Goal: Transaction & Acquisition: Book appointment/travel/reservation

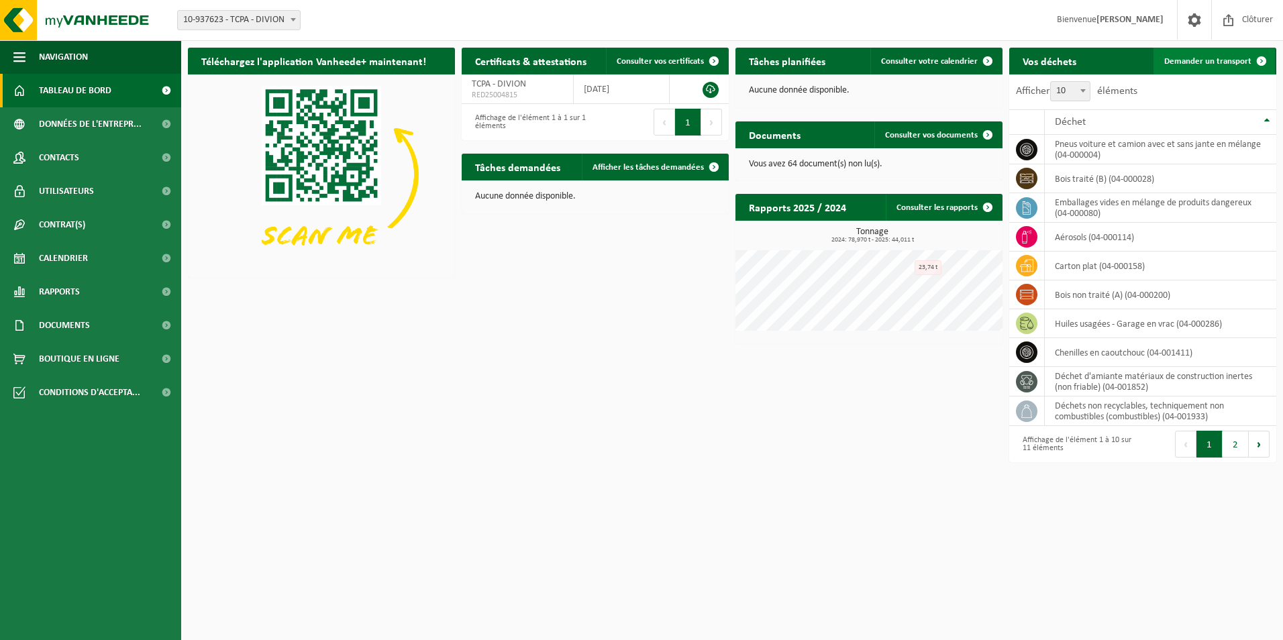
click at [1199, 61] on span "Demander un transport" at bounding box center [1207, 61] width 87 height 9
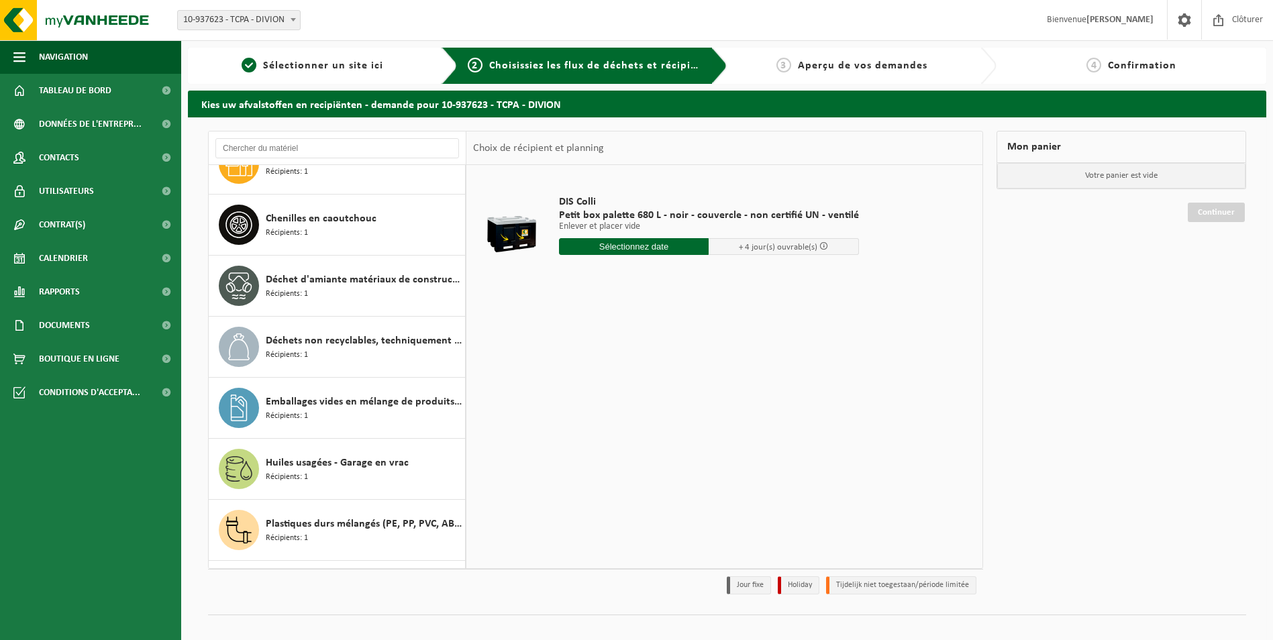
scroll to position [242, 0]
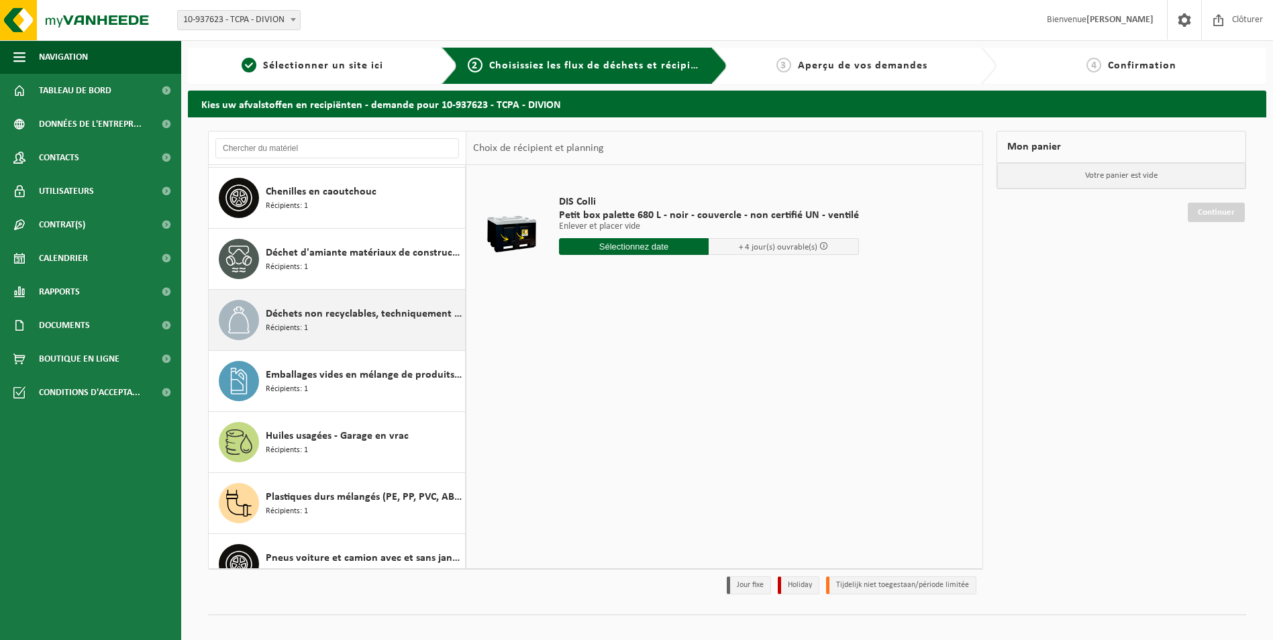
click at [322, 331] on div "Déchets non recyclables, techniquement non combustibles (combustibles) Récipien…" at bounding box center [364, 320] width 196 height 40
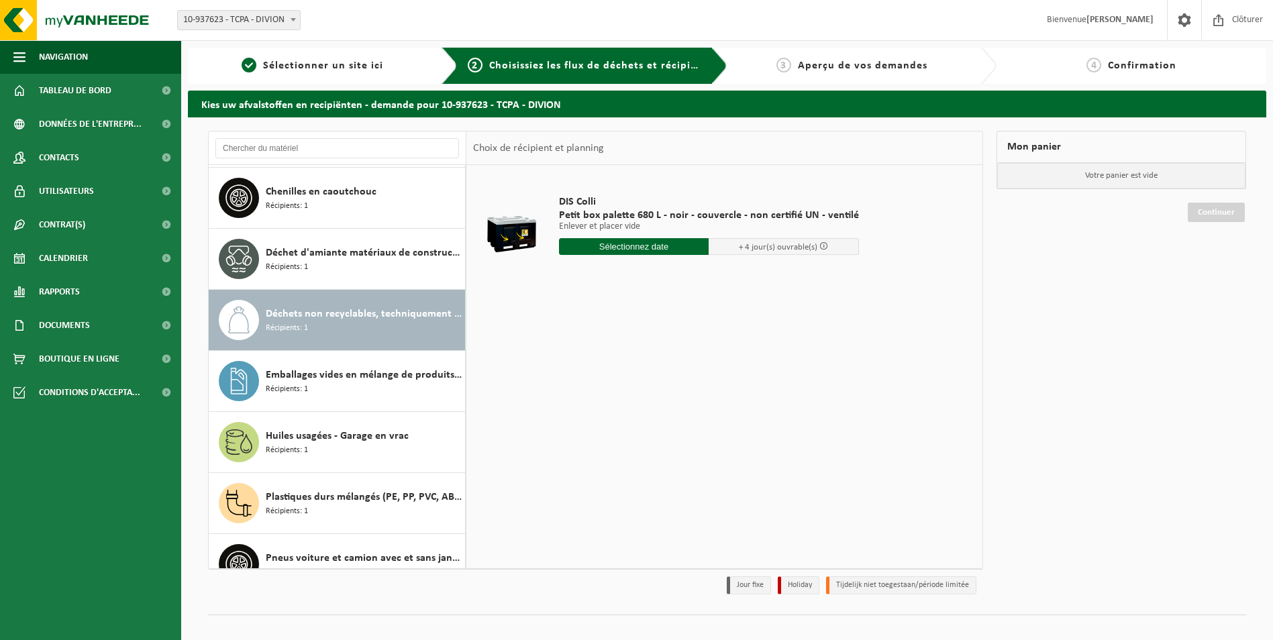
scroll to position [268, 0]
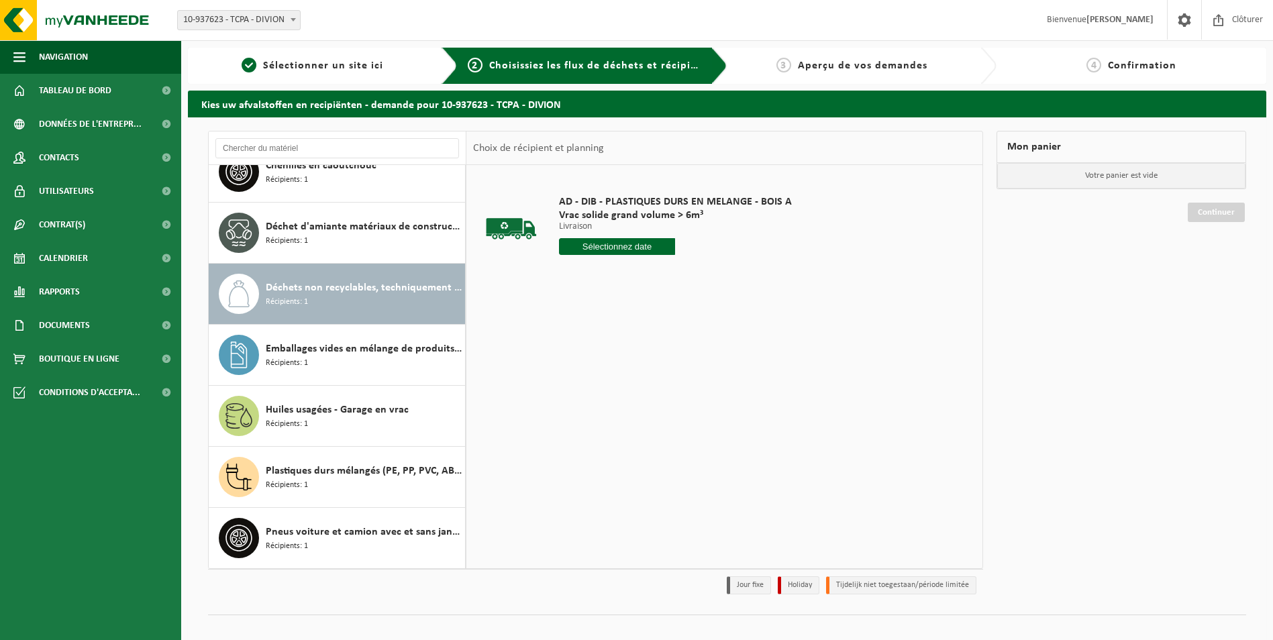
click at [598, 242] on input "text" at bounding box center [617, 246] width 117 height 17
click at [573, 405] on div "25" at bounding box center [571, 408] width 23 height 21
type input "à partir de 2025-08-25"
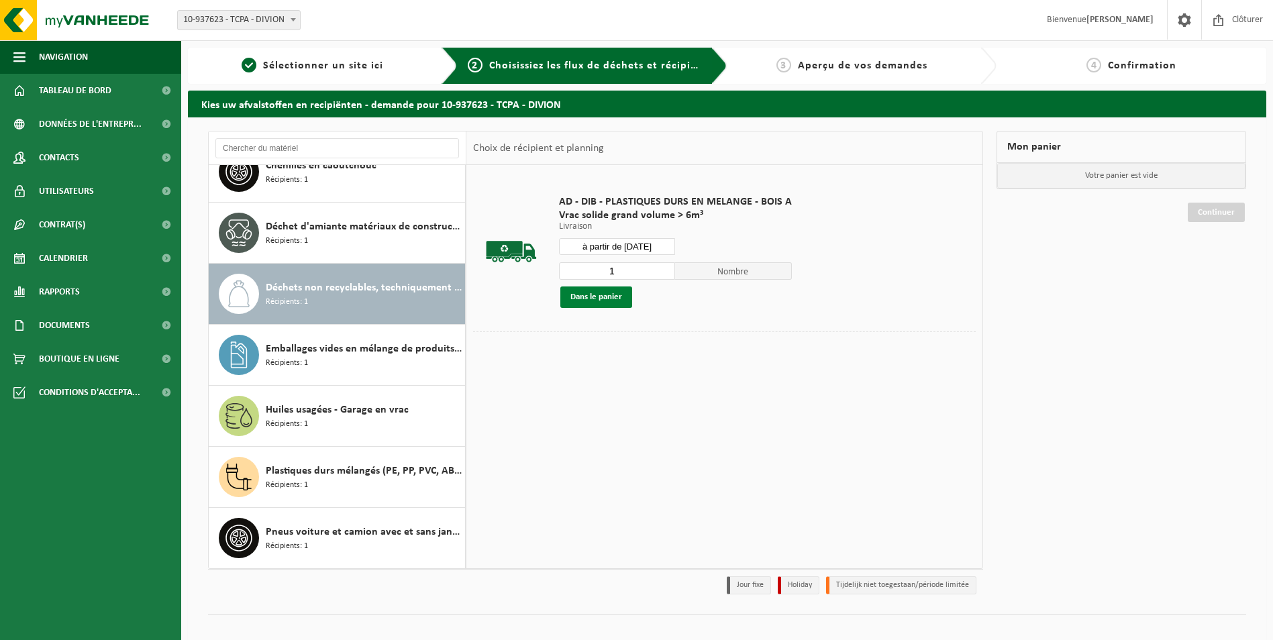
click at [584, 301] on button "Dans le panier" at bounding box center [596, 297] width 72 height 21
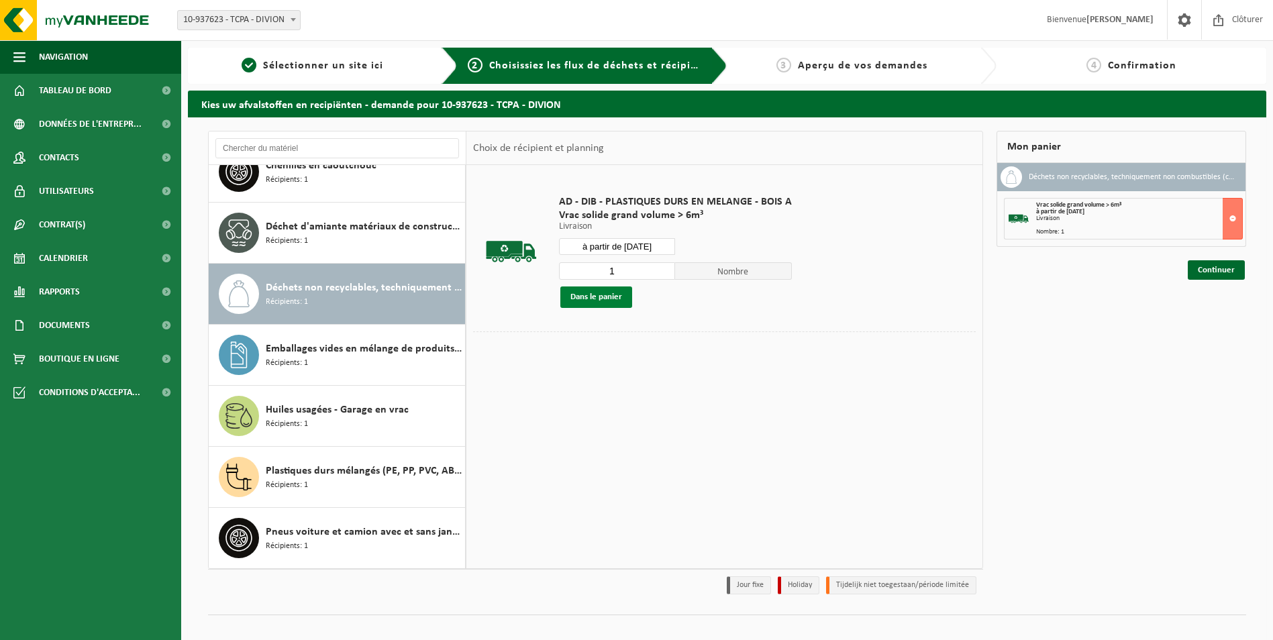
click at [584, 291] on button "Dans le panier" at bounding box center [596, 297] width 72 height 21
click at [1216, 270] on link "Continuer" at bounding box center [1216, 269] width 57 height 19
